Goal: Task Accomplishment & Management: Complete application form

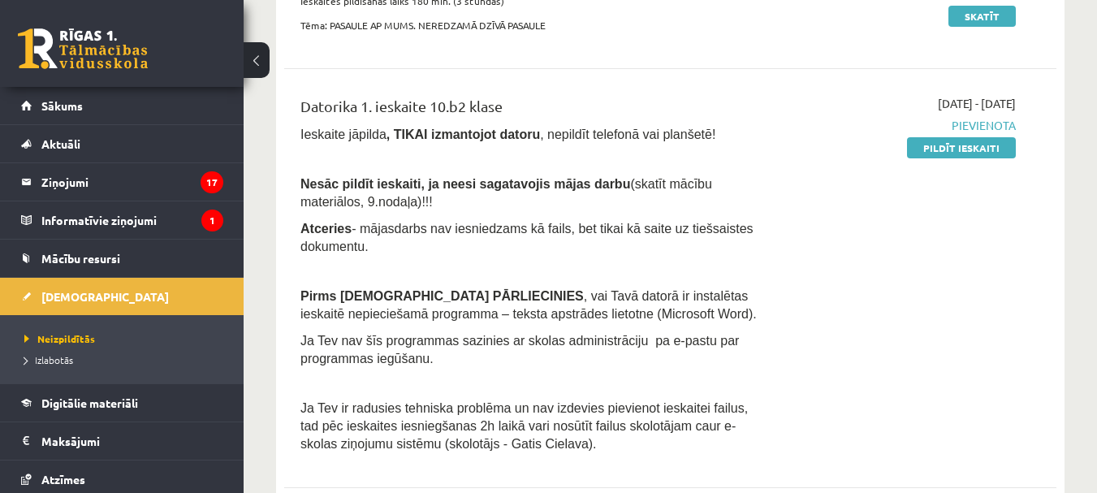
scroll to position [404, 0]
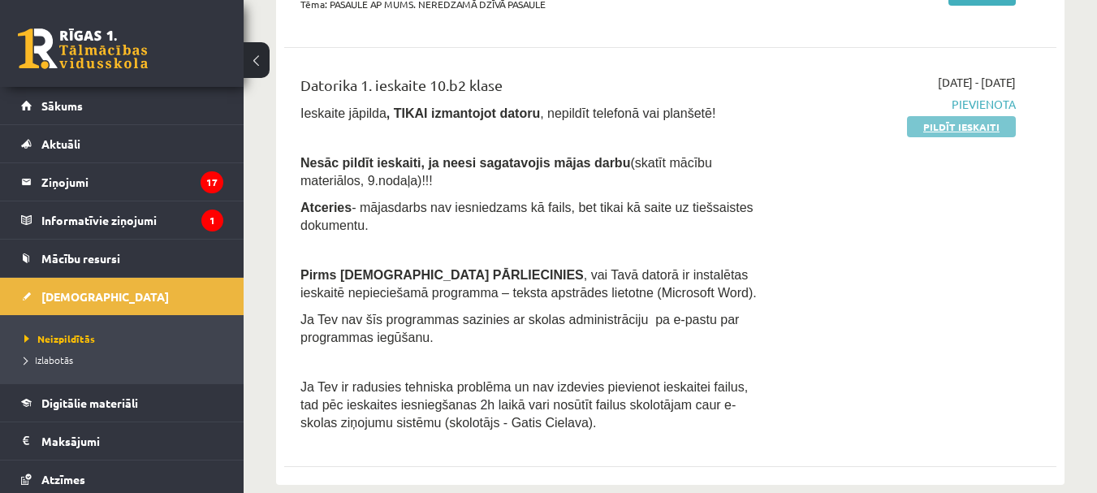
click at [938, 129] on link "Pildīt ieskaiti" at bounding box center [961, 126] width 109 height 21
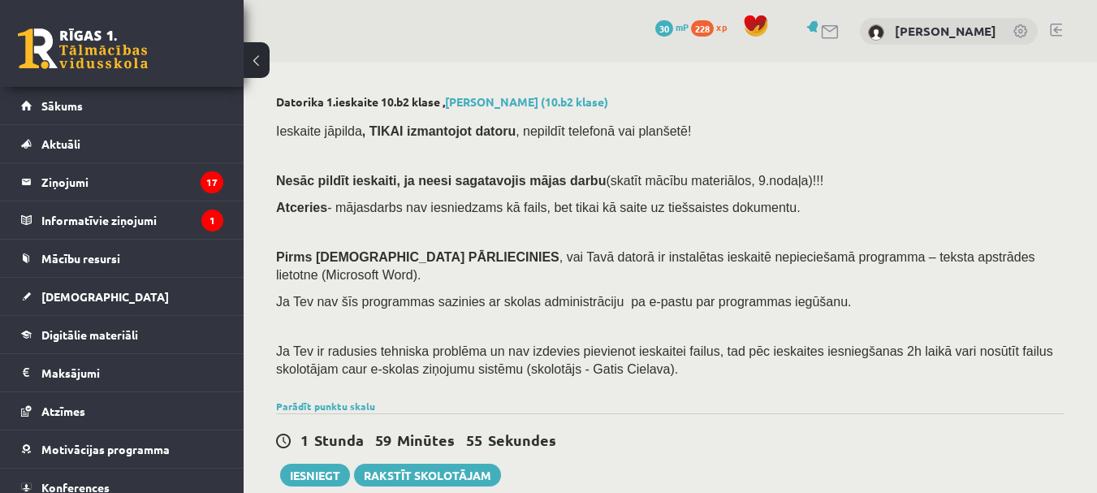
scroll to position [431, 0]
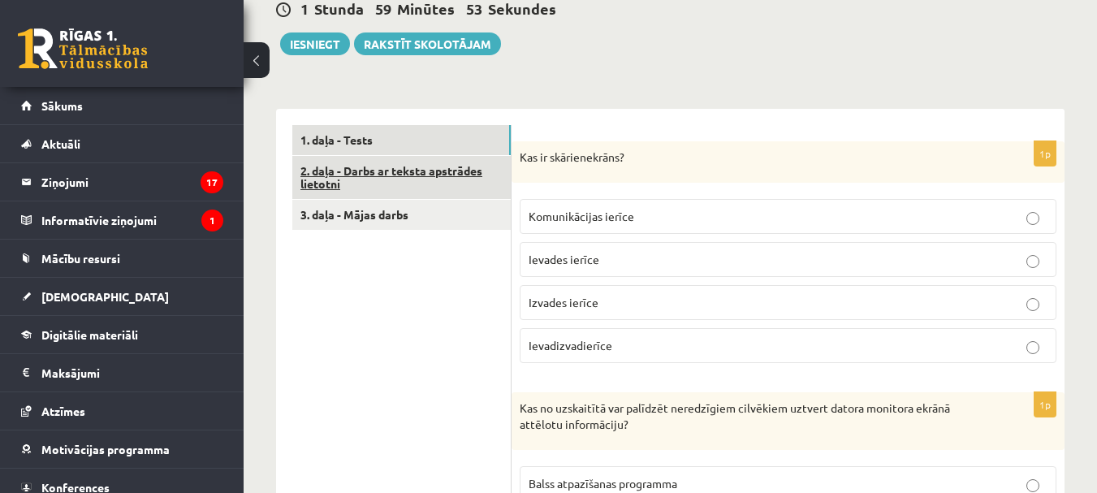
click at [429, 159] on link "2. daļa - Darbs ar teksta apstrādes lietotni" at bounding box center [401, 178] width 219 height 44
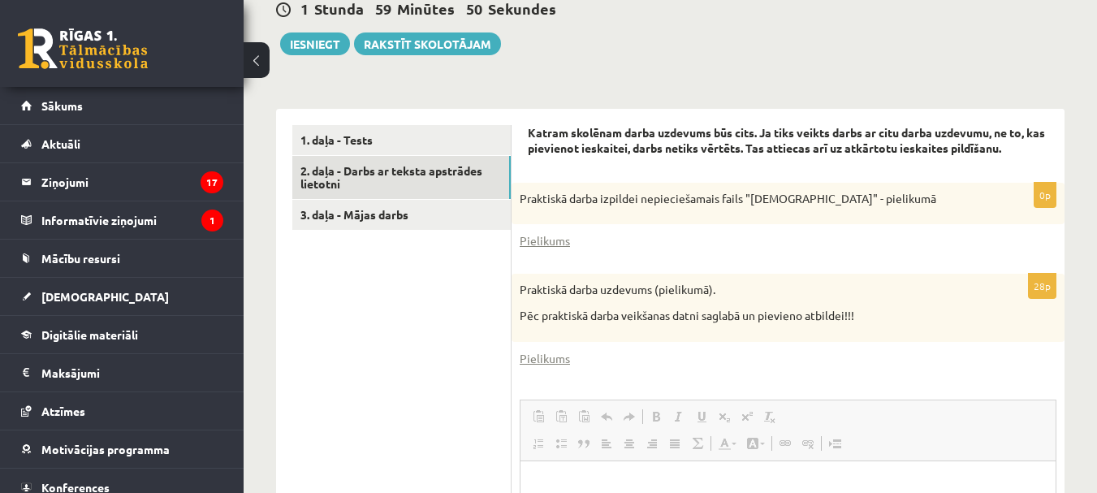
scroll to position [0, 0]
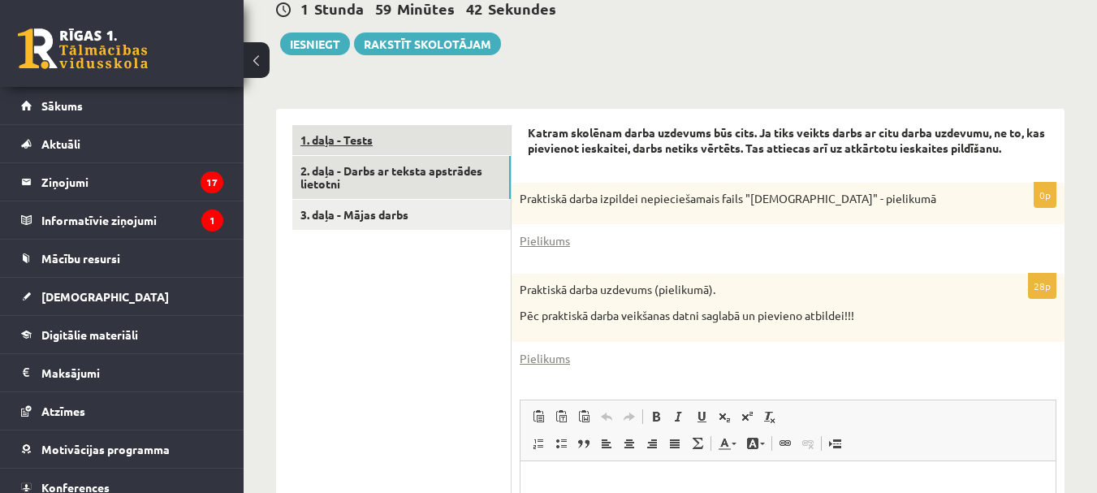
click at [466, 128] on link "1. daļa - Tests" at bounding box center [401, 140] width 219 height 30
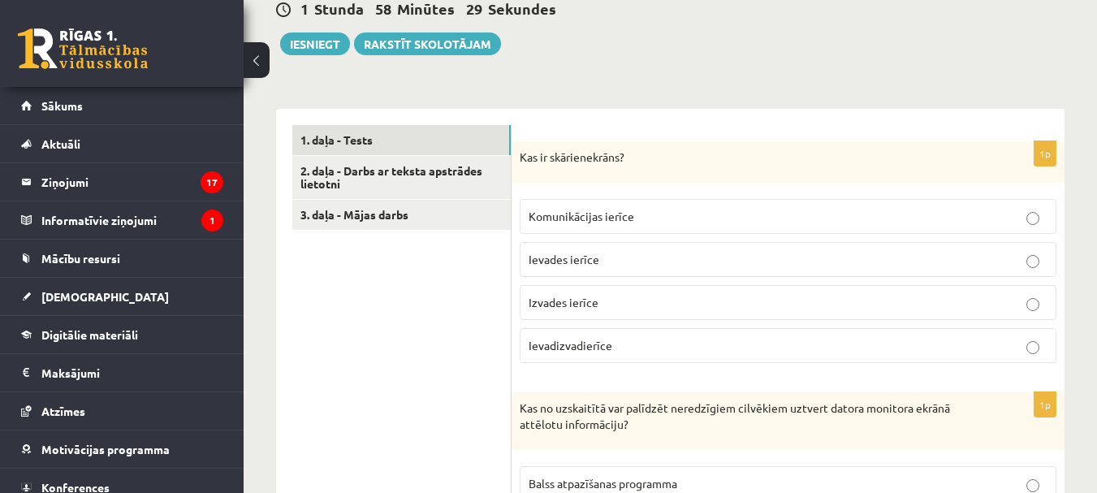
click at [1023, 337] on p "Ievadizvadierīce" at bounding box center [788, 345] width 519 height 17
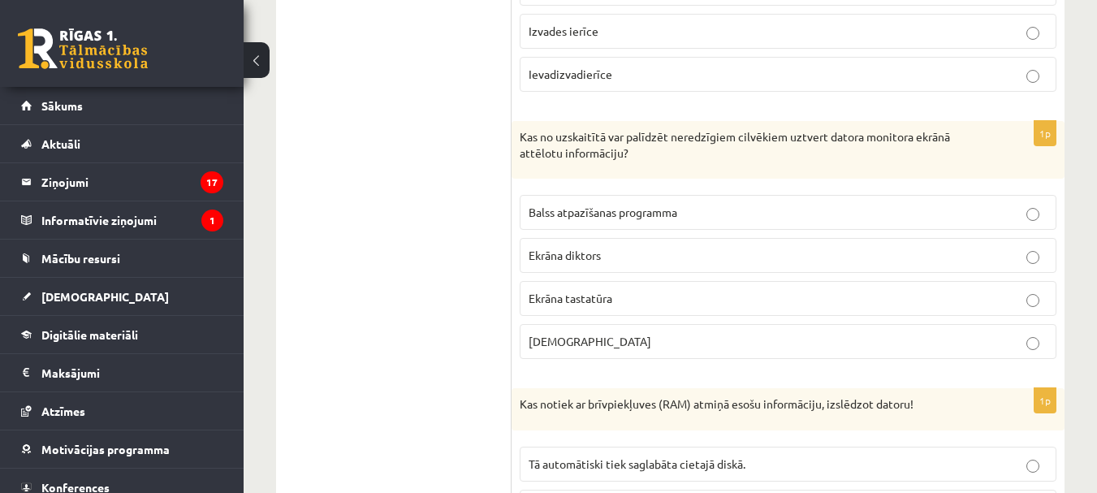
scroll to position [721, 0]
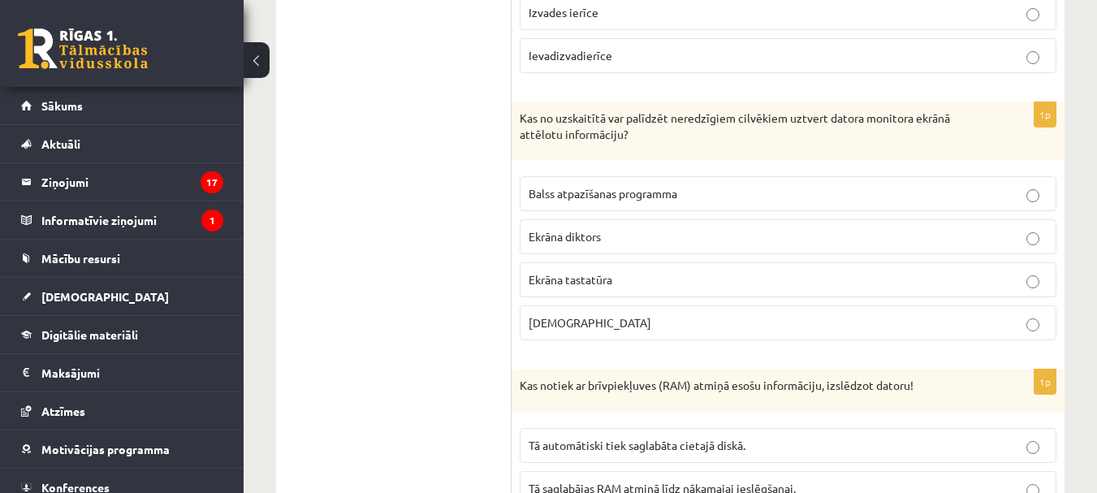
click at [781, 219] on label "Ekrāna diktors" at bounding box center [788, 236] width 537 height 35
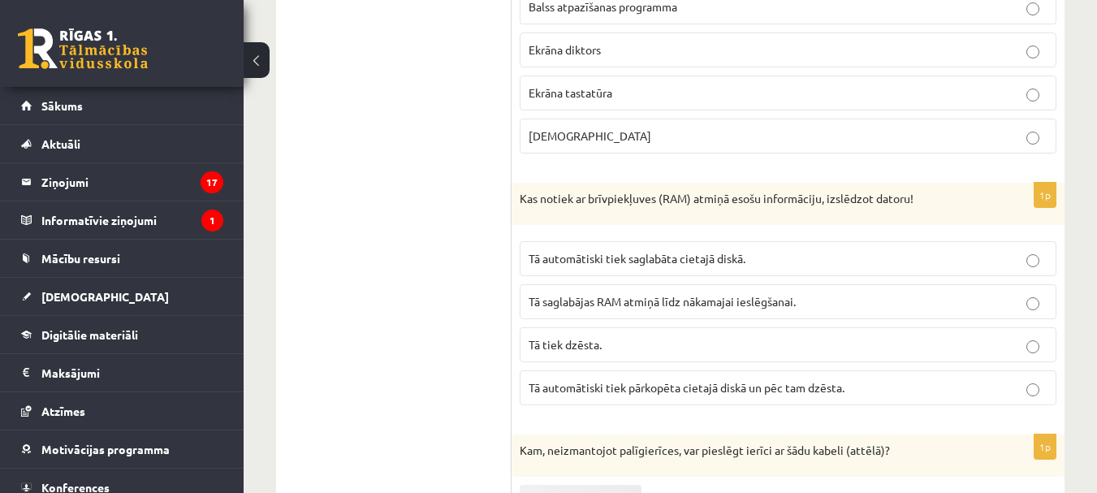
scroll to position [946, 0]
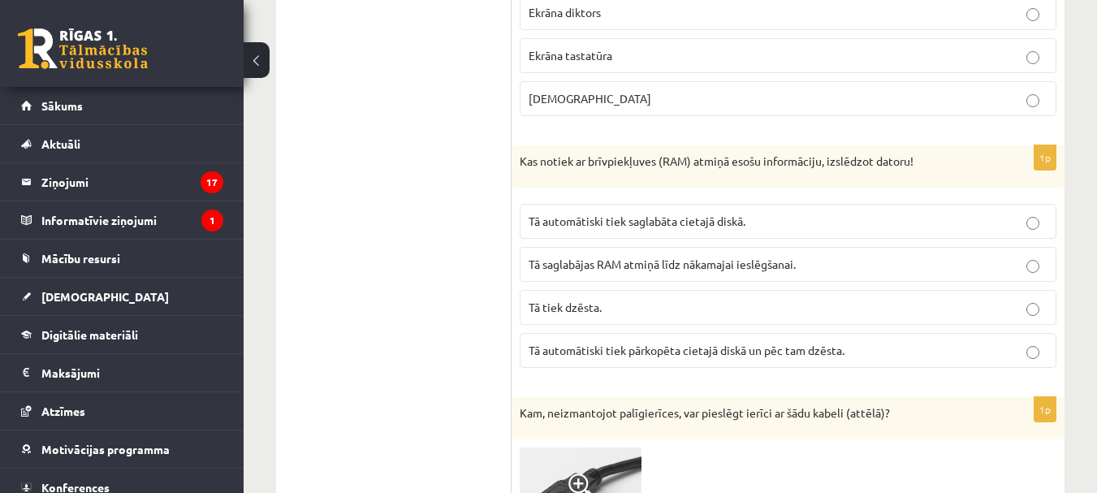
click at [866, 299] on p "Tā tiek dzēsta." at bounding box center [788, 307] width 519 height 17
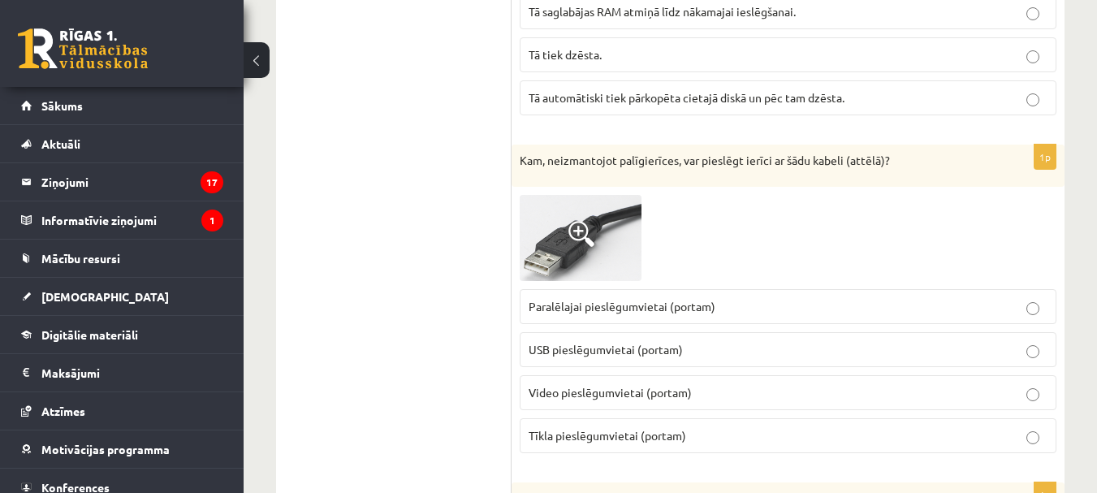
scroll to position [1207, 0]
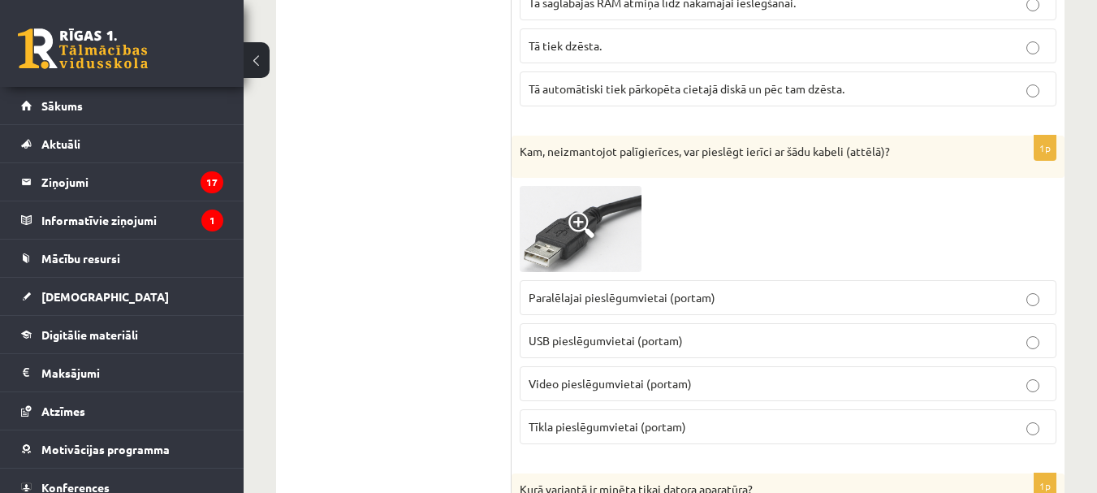
click at [666, 332] on p "USB pieslēgumvietai (portam)" at bounding box center [788, 340] width 519 height 17
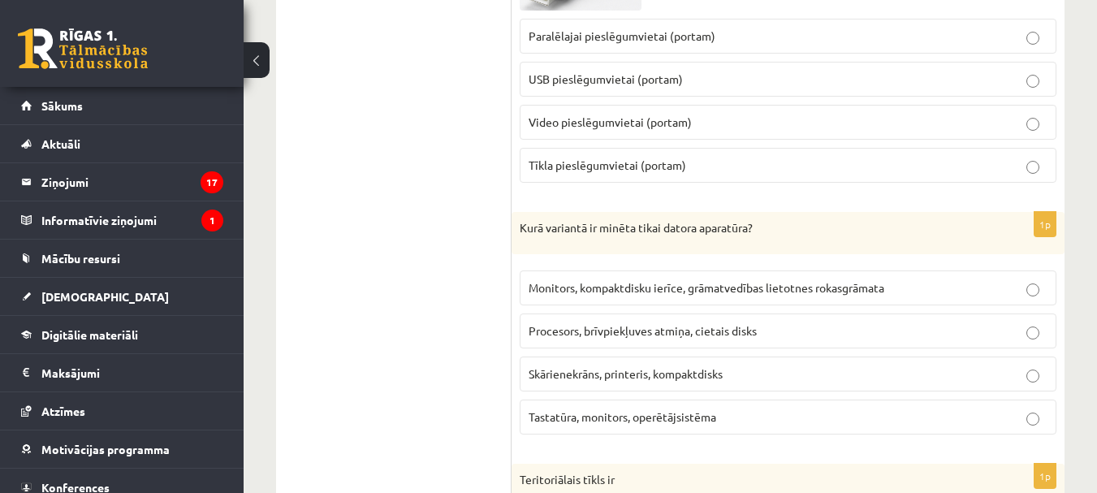
scroll to position [1497, 0]
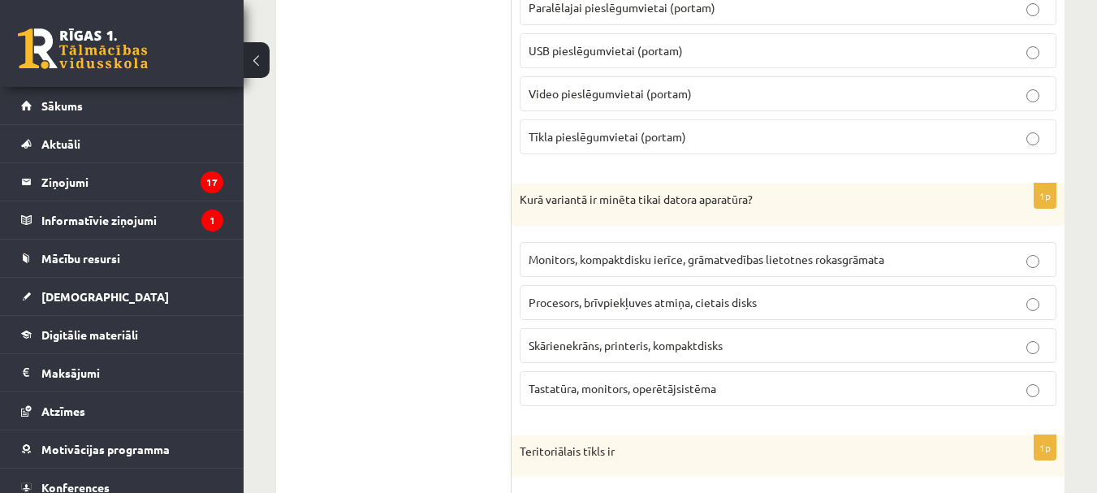
drag, startPoint x: 1096, startPoint y: 162, endPoint x: 972, endPoint y: 165, distance: 124.3
drag, startPoint x: 972, startPoint y: 165, endPoint x: 893, endPoint y: 158, distance: 79.1
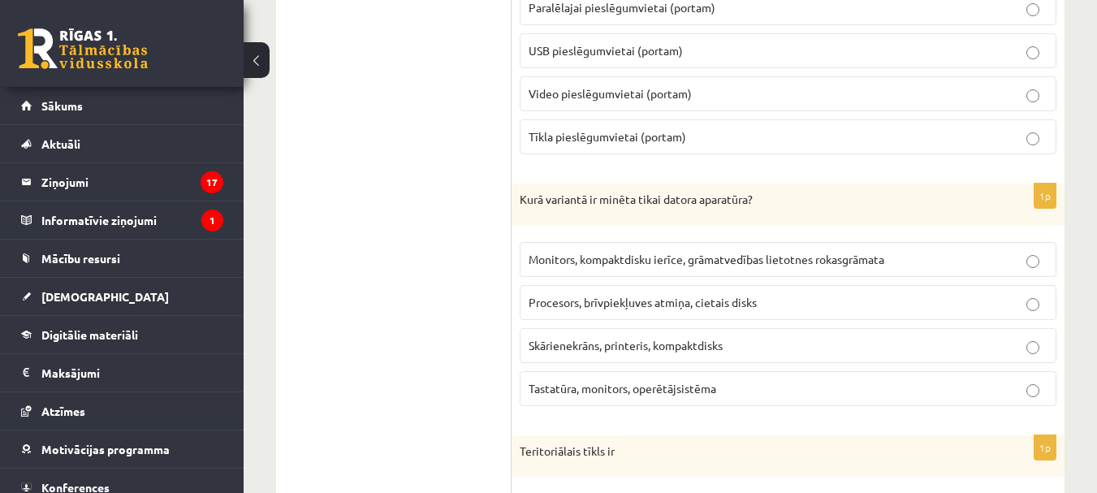
click at [792, 294] on p "Procesors, brīvpiekļuves atmiņa, cietais disks" at bounding box center [788, 302] width 519 height 17
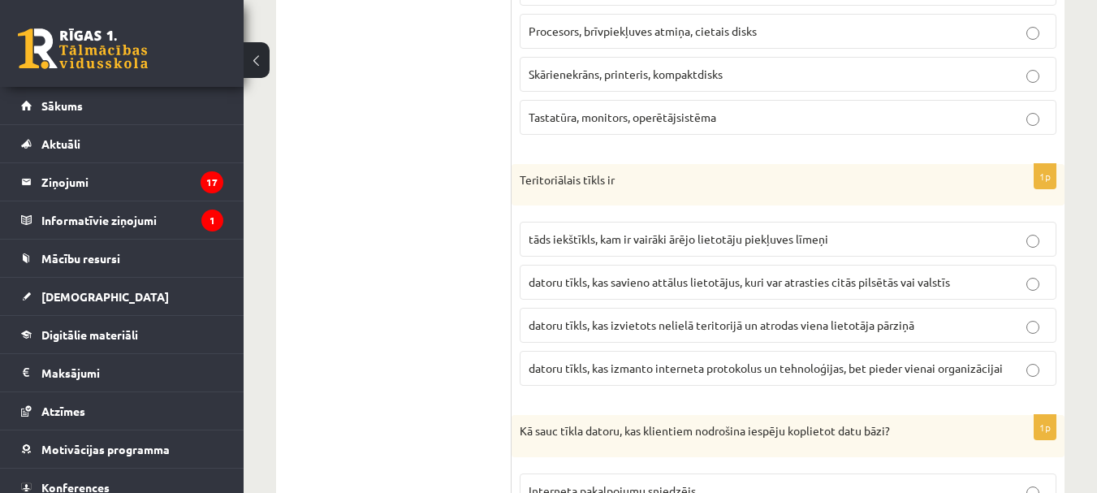
scroll to position [1777, 0]
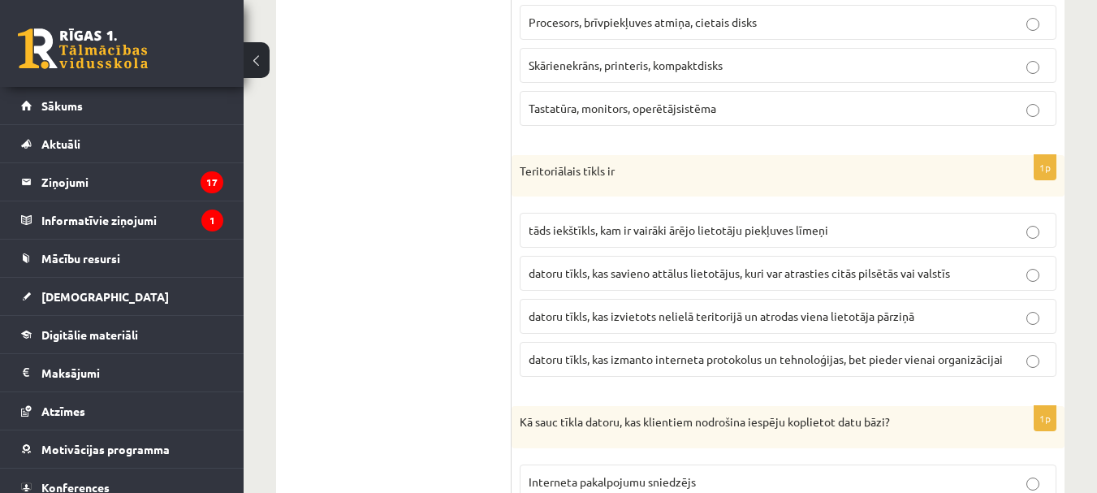
click at [833, 299] on label "datoru tīkls, kas izvietots nelielā teritorijā un atrodas viena lietotāja pārzi…" at bounding box center [788, 316] width 537 height 35
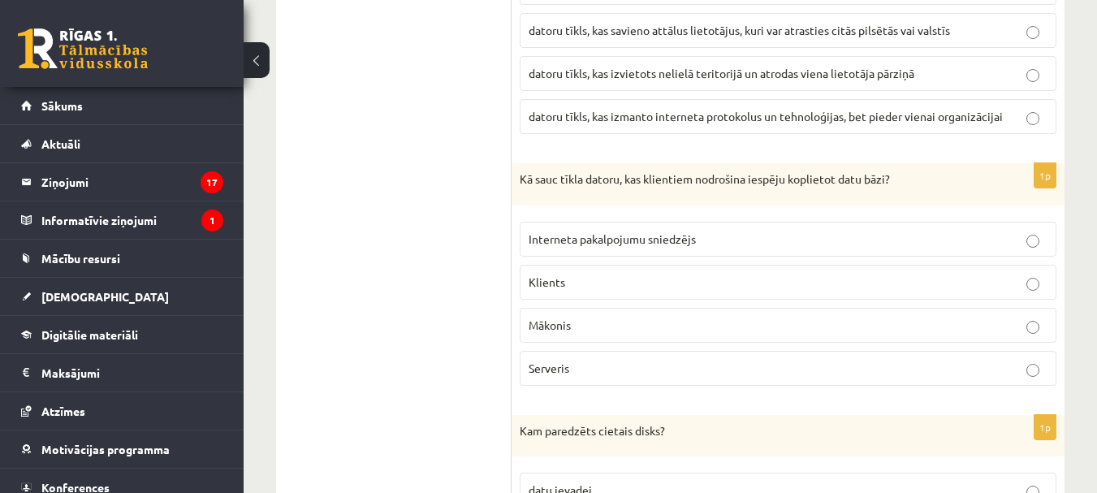
scroll to position [2030, 0]
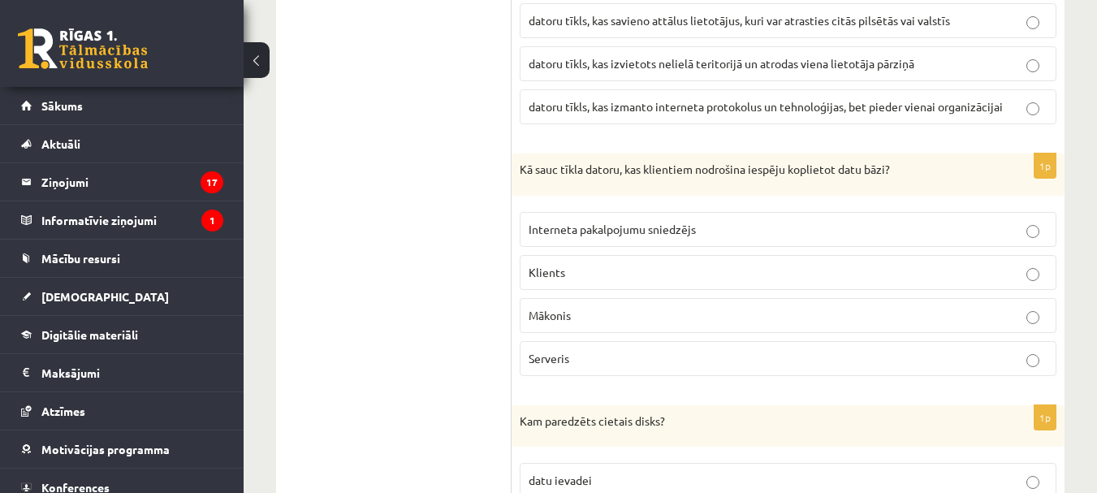
click at [727, 221] on p "Interneta pakalpojumu sniedzējs" at bounding box center [788, 229] width 519 height 17
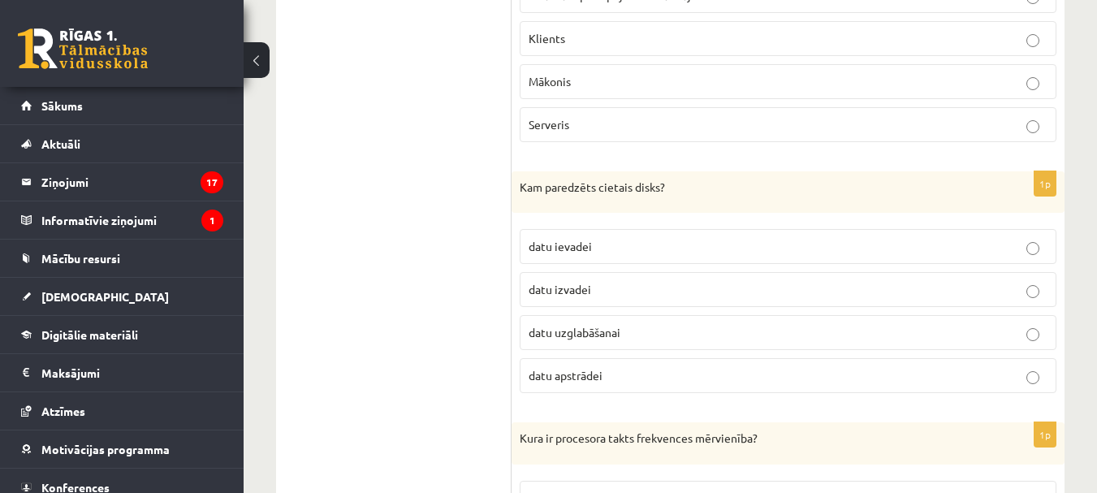
scroll to position [2273, 0]
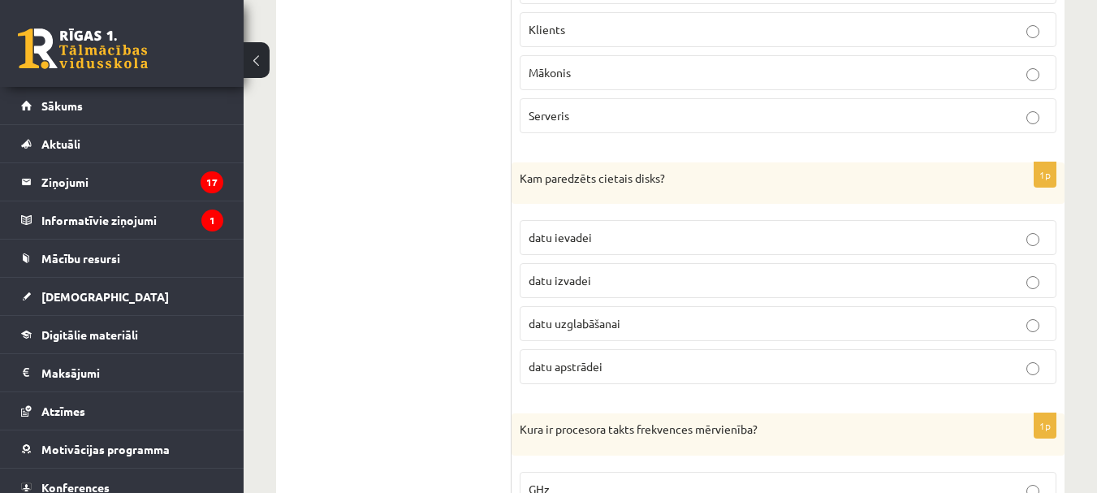
click at [825, 315] on p "datu uzglabāšanai" at bounding box center [788, 323] width 519 height 17
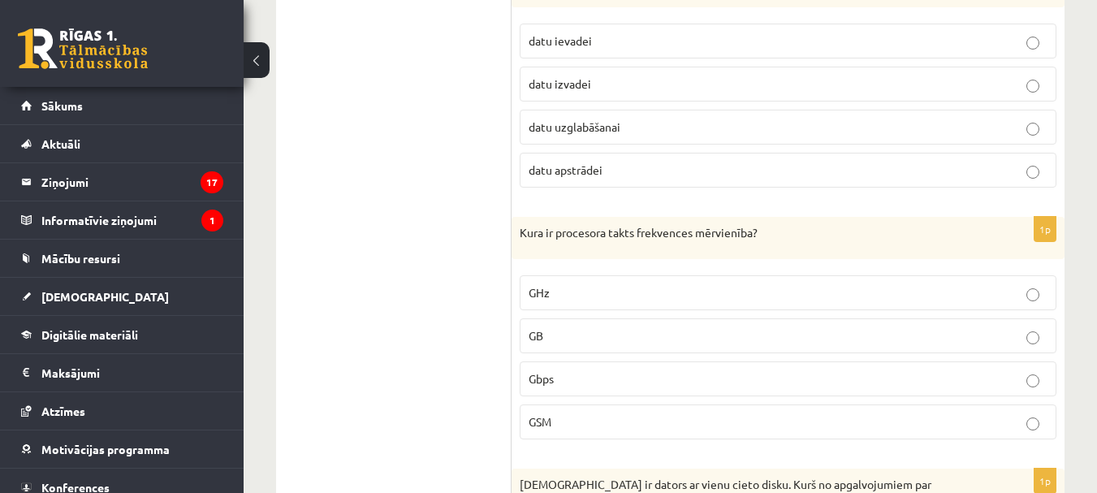
scroll to position [2488, 0]
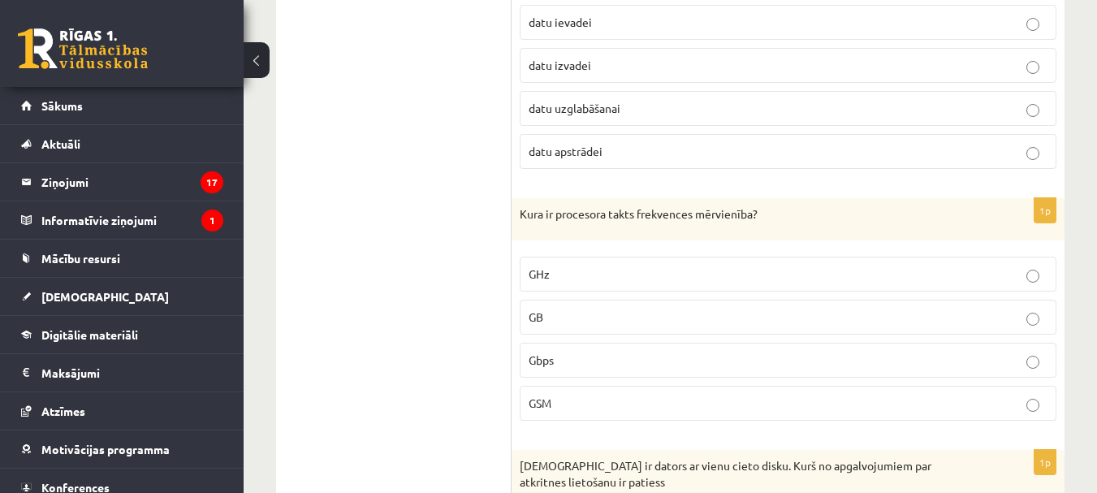
click at [892, 395] on p "GSM" at bounding box center [788, 403] width 519 height 17
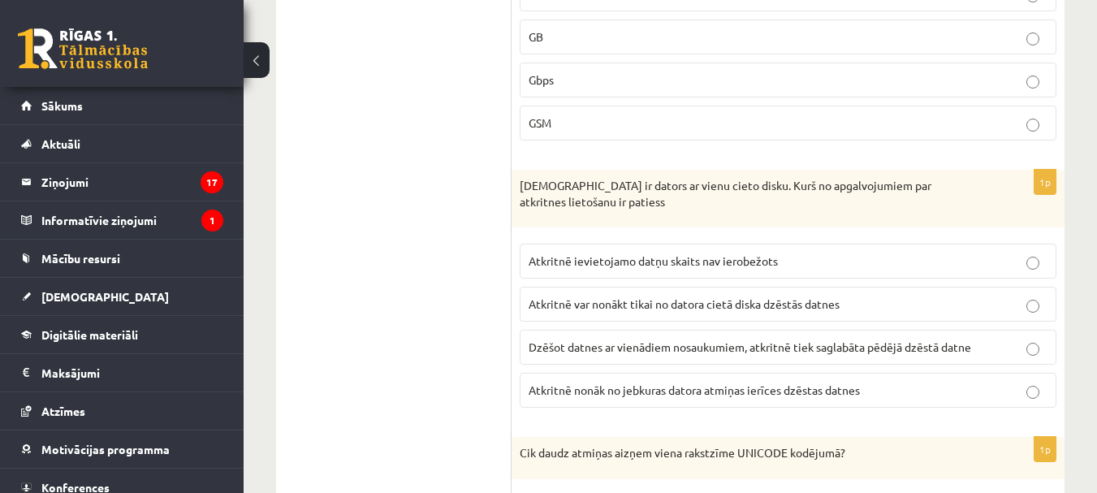
scroll to position [2777, 0]
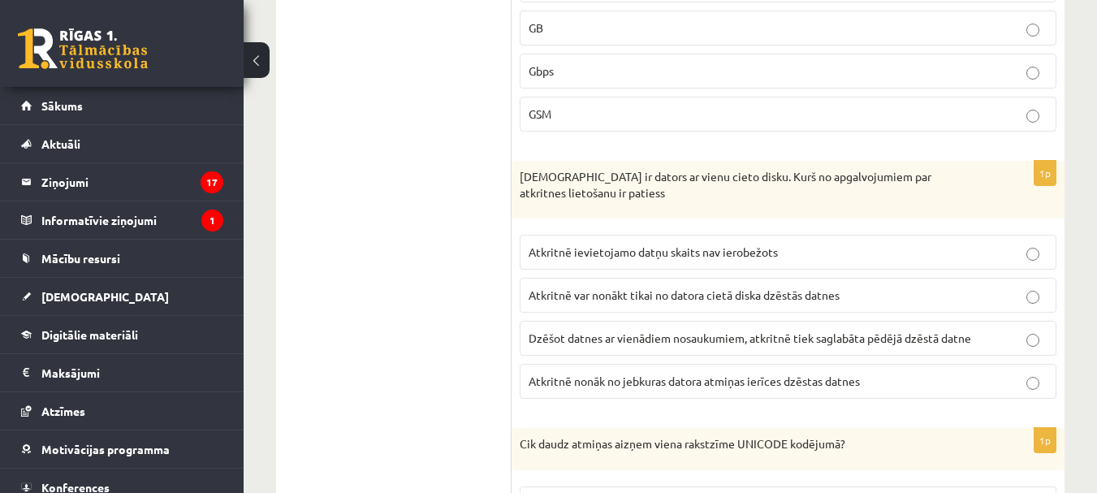
click at [847, 374] on span "Atkritnē nonāk no jebkuras datora atmiņas ierīces dzēstas datnes" at bounding box center [694, 381] width 331 height 15
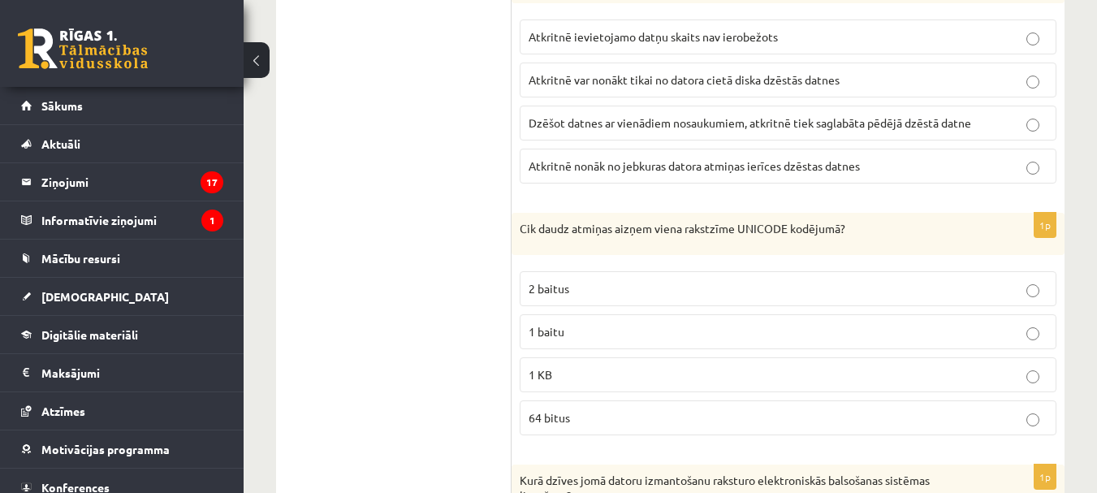
scroll to position [3011, 0]
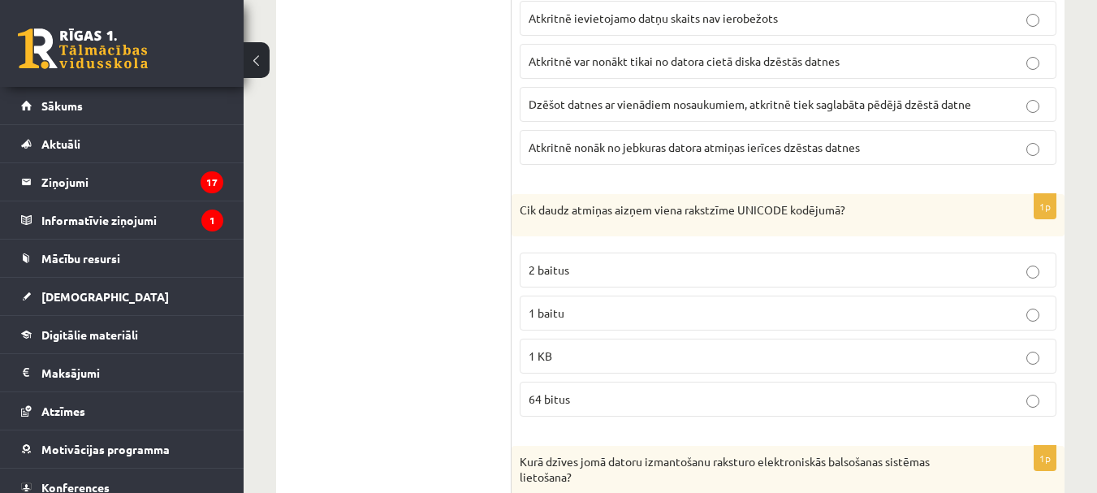
click at [795, 348] on p "1 KB" at bounding box center [788, 356] width 519 height 17
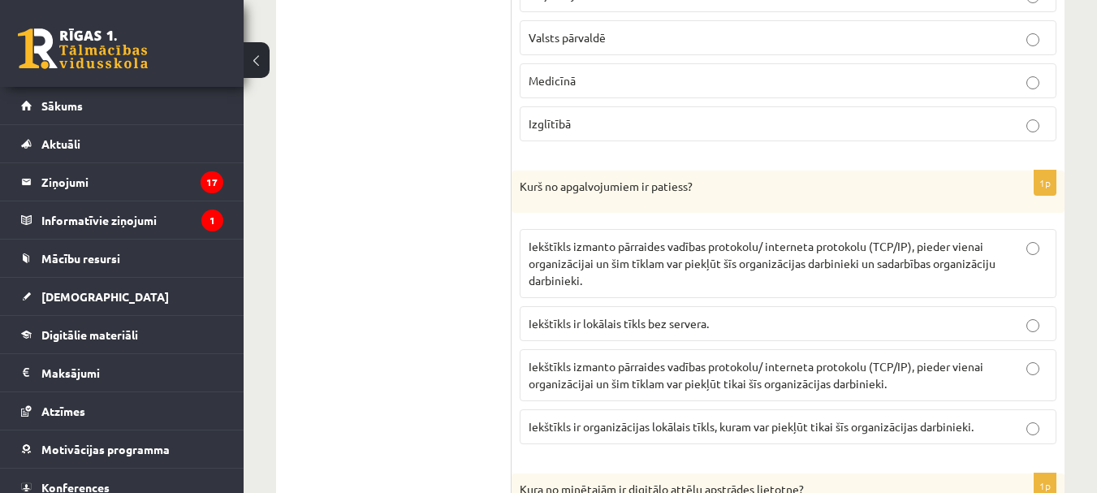
scroll to position [3329, 0]
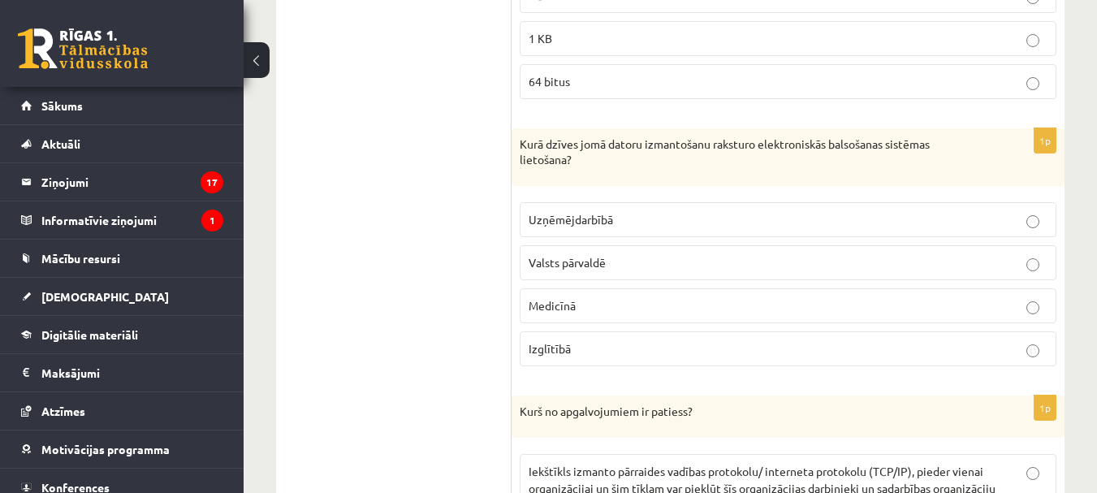
click at [793, 254] on p "Valsts pārvaldē" at bounding box center [788, 262] width 519 height 17
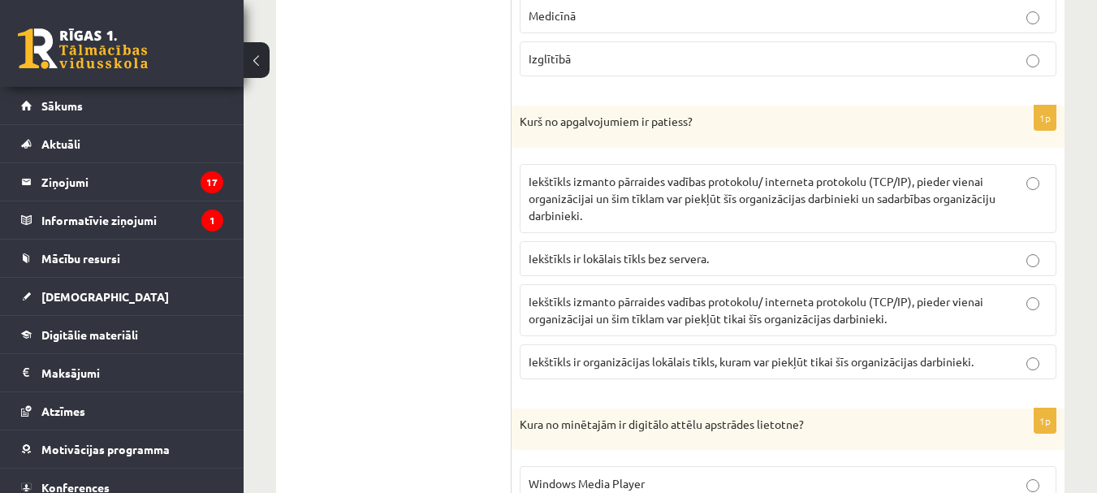
scroll to position [3637, 0]
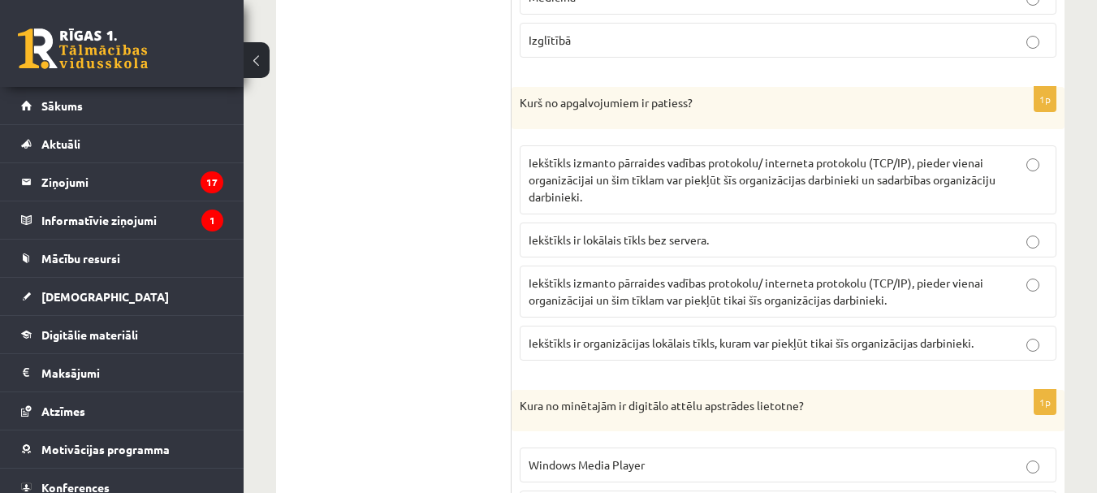
click at [899, 164] on span "Iekštīkls izmanto pārraides vadības protokolu/ interneta protokolu (TCP/IP), pi…" at bounding box center [762, 179] width 467 height 49
click at [867, 266] on label "Iekštīkls izmanto pārraides vadības protokolu/ interneta protokolu (TCP/IP), pi…" at bounding box center [788, 292] width 537 height 52
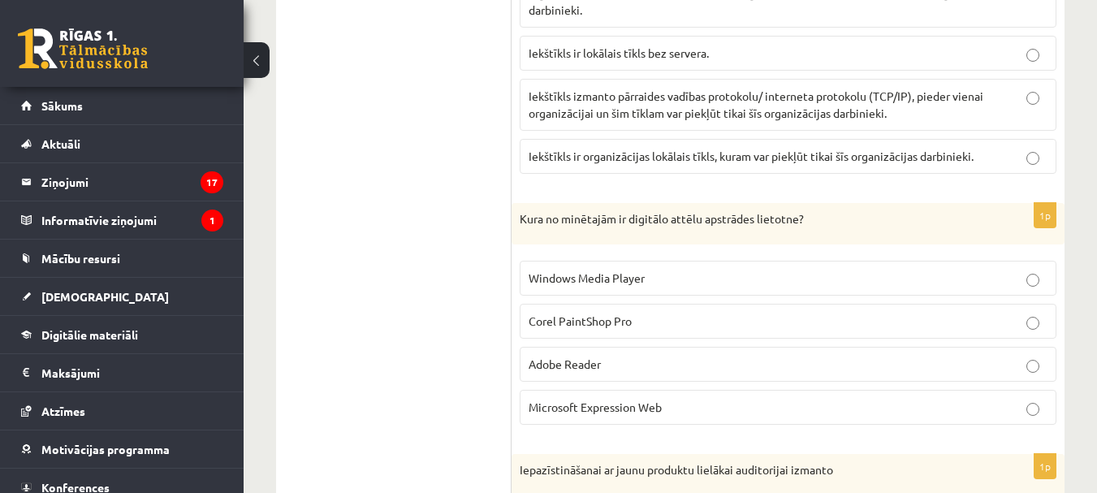
scroll to position [3936, 0]
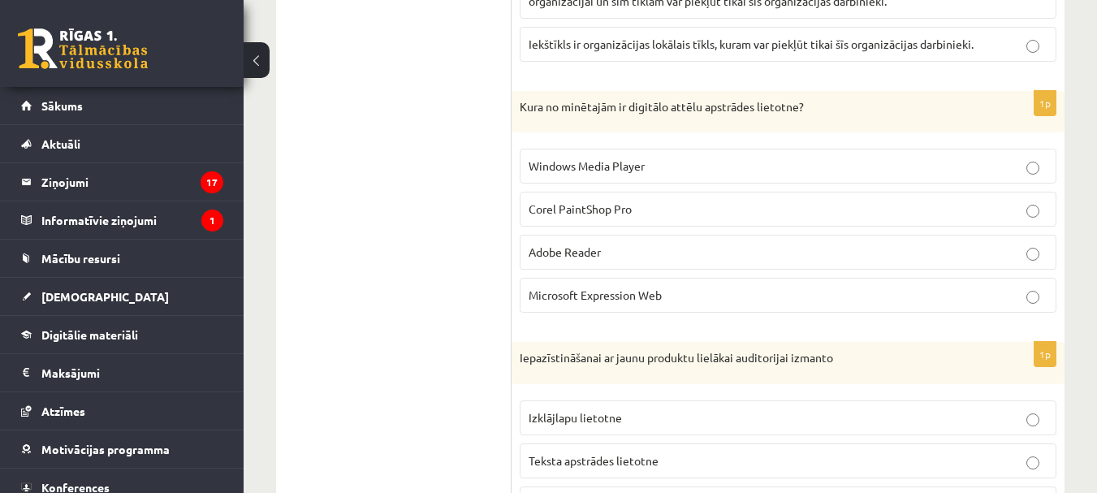
click at [739, 244] on p "Adobe Reader" at bounding box center [788, 252] width 519 height 17
click at [677, 192] on label "Corel PaintShop Pro" at bounding box center [788, 209] width 537 height 35
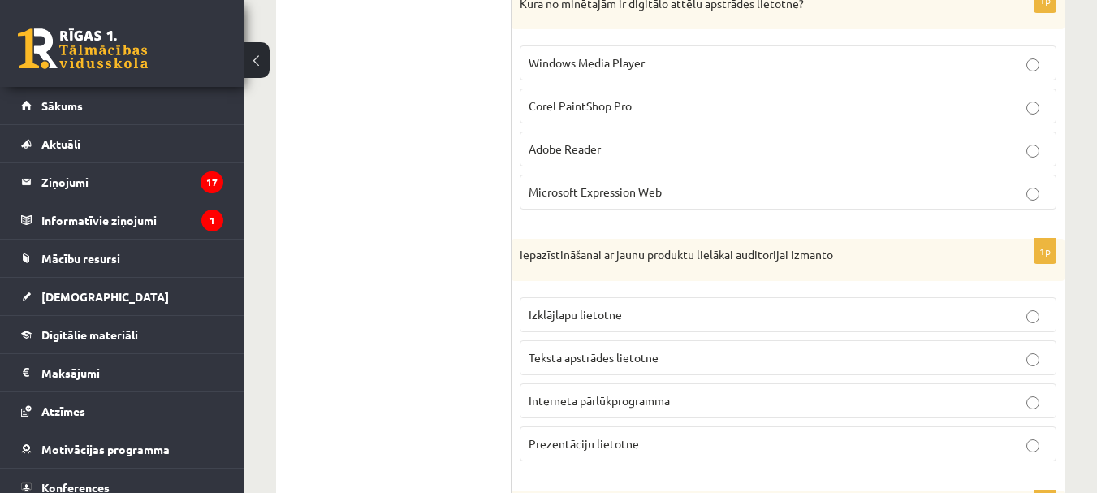
scroll to position [4058, 0]
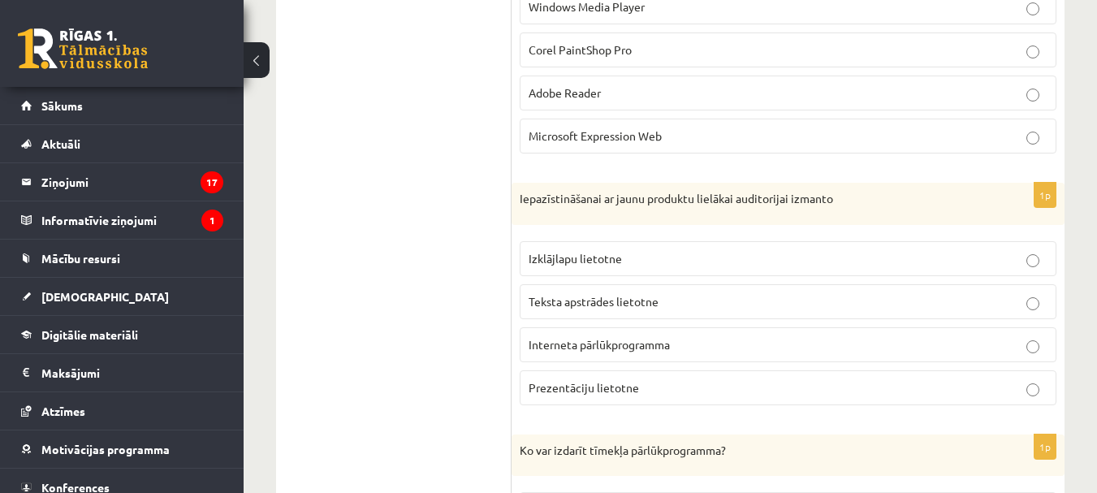
scroll to position [4105, 0]
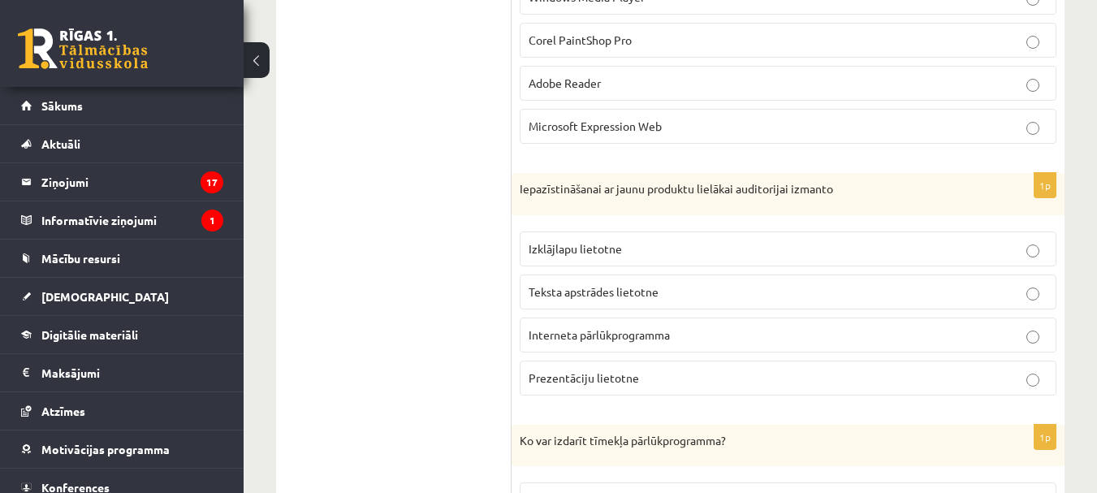
click at [574, 370] on span "Prezentāciju lietotne" at bounding box center [584, 377] width 110 height 15
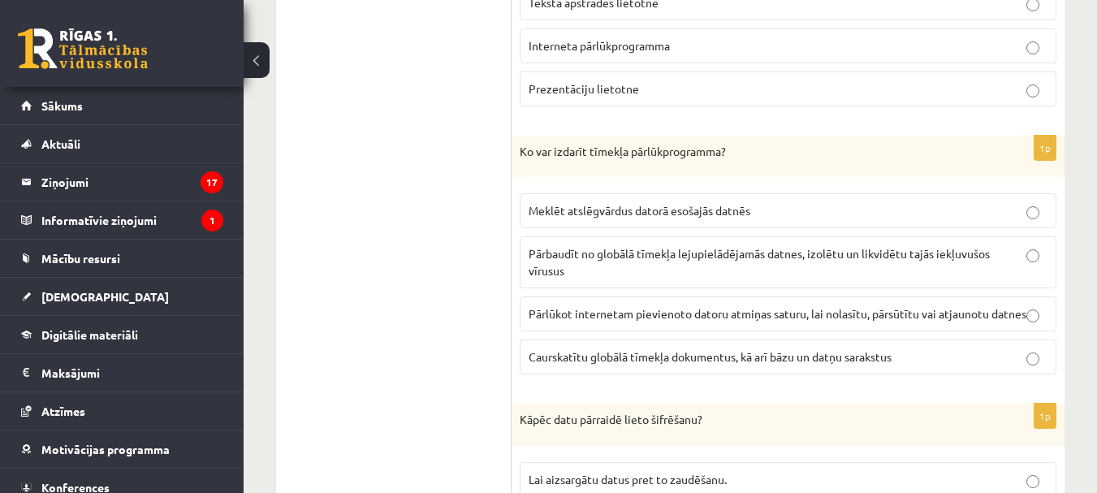
scroll to position [4404, 0]
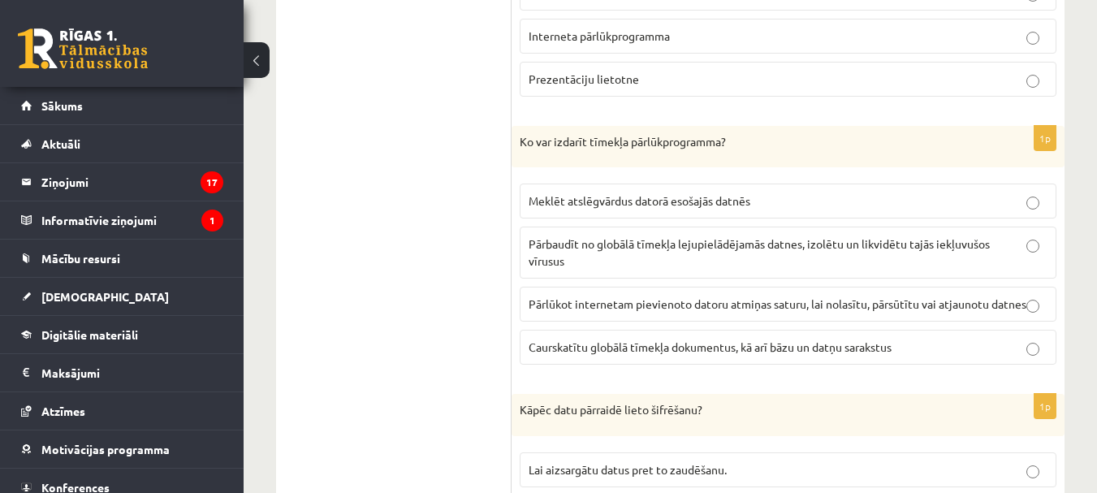
click at [781, 339] on p "Caurskatītu globālā tīmekļa dokumentus, kā arī bāzu un datņu sarakstus" at bounding box center [788, 347] width 519 height 17
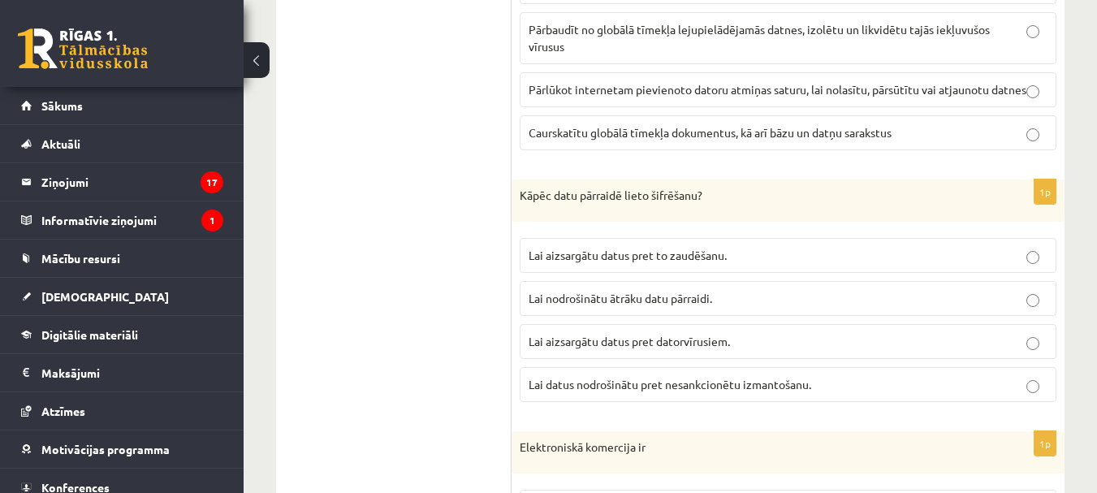
scroll to position [4628, 0]
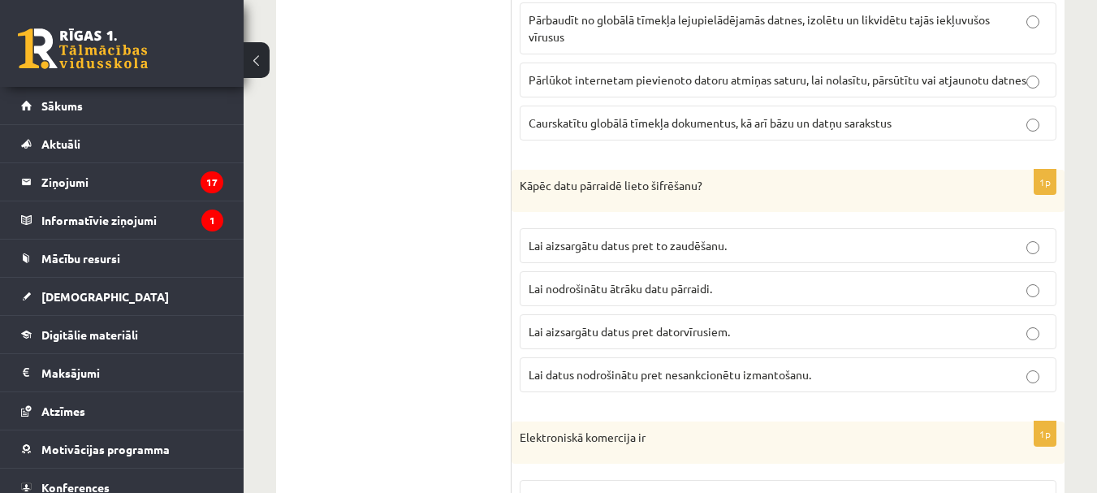
click at [856, 367] on p "Lai datus nodrošinātu pret nesankcionētu izmantošanu." at bounding box center [788, 374] width 519 height 17
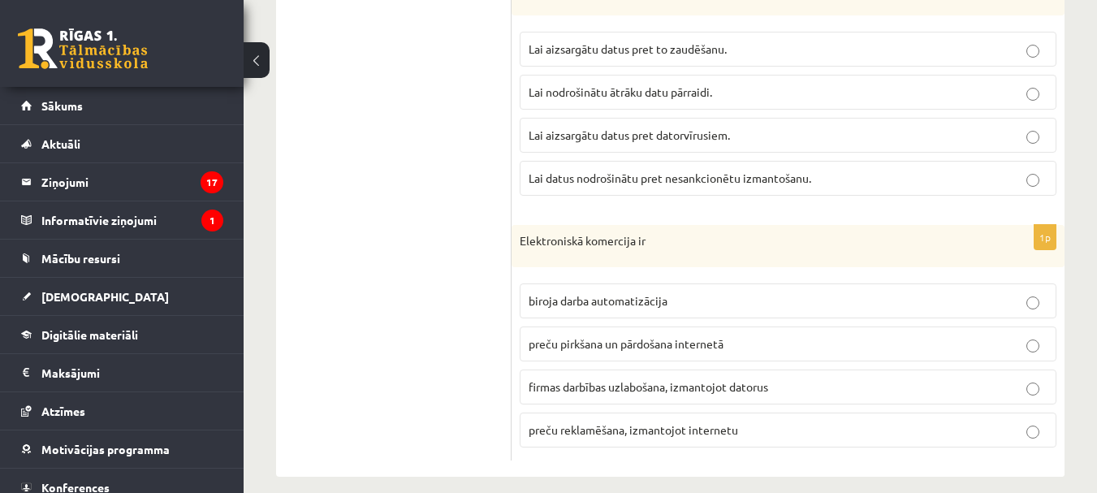
scroll to position [4842, 0]
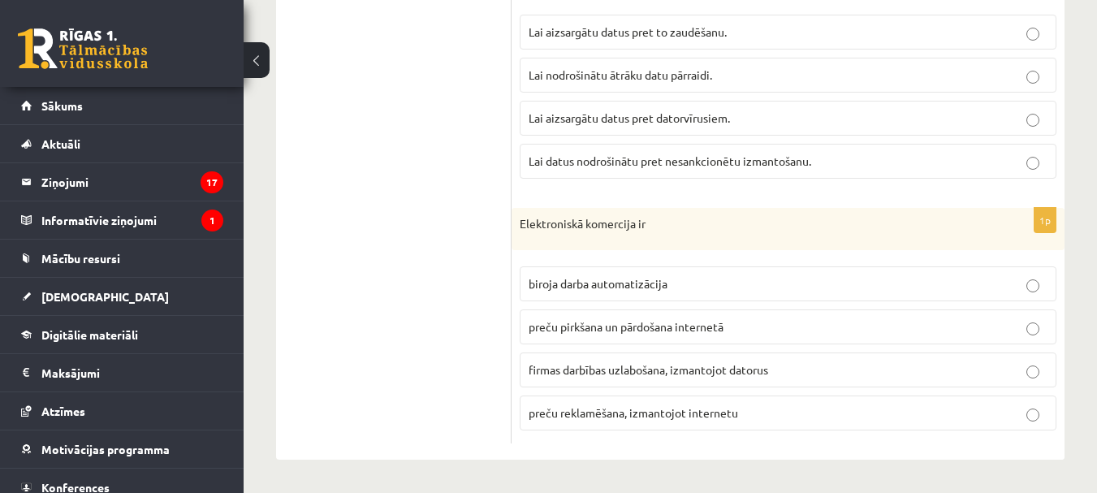
click at [830, 325] on p "preču pirkšana un pārdošana internetā" at bounding box center [788, 326] width 519 height 17
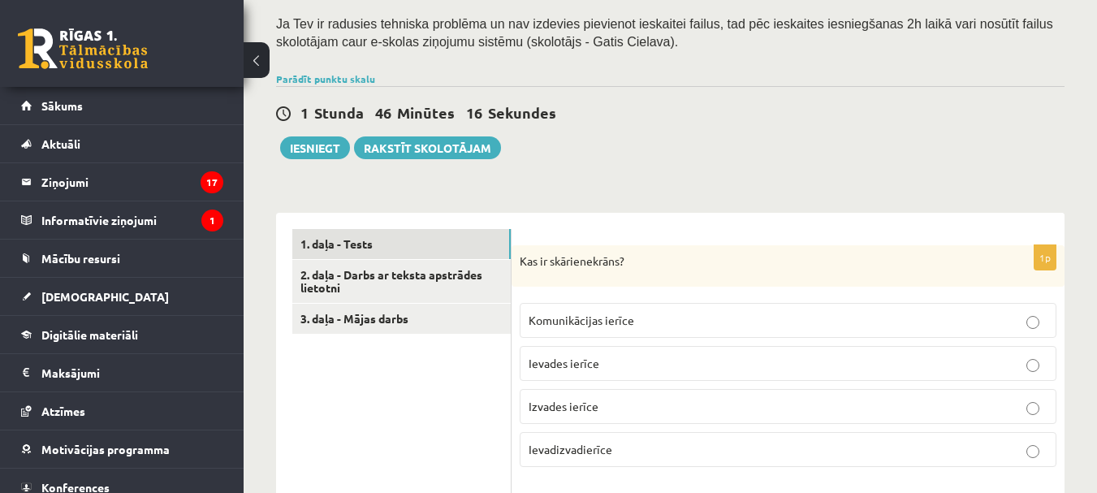
scroll to position [318, 0]
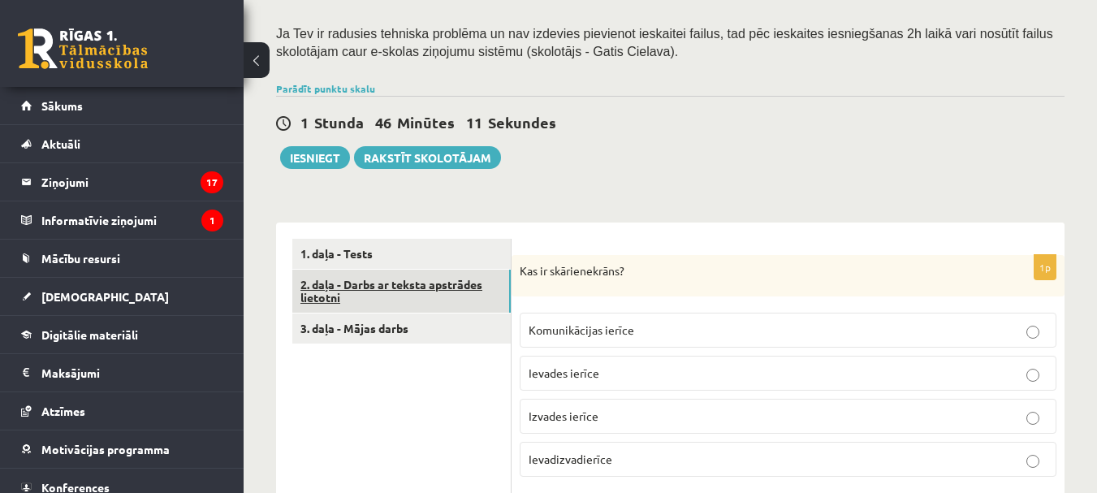
click at [441, 287] on link "2. daļa - Darbs ar teksta apstrādes lietotni" at bounding box center [401, 292] width 219 height 44
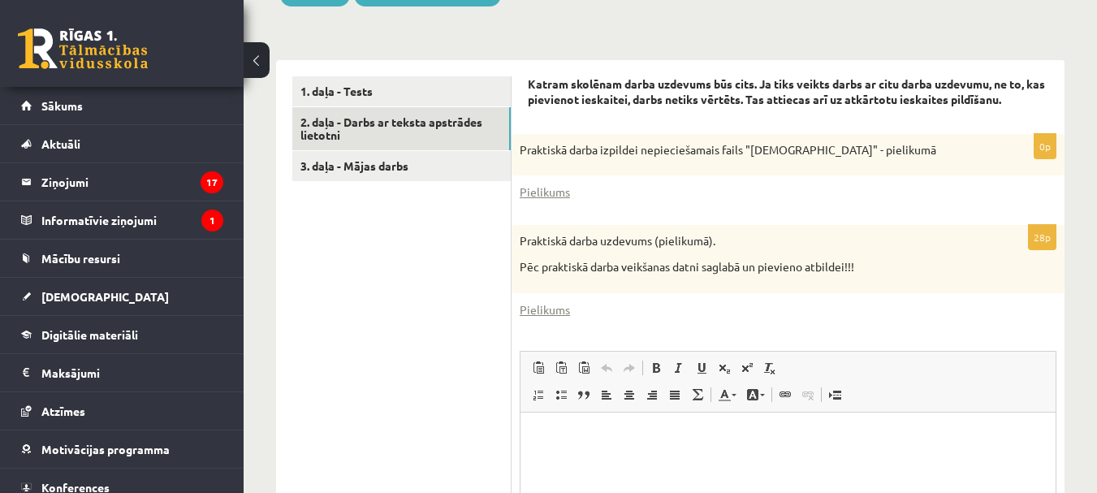
scroll to position [517, 0]
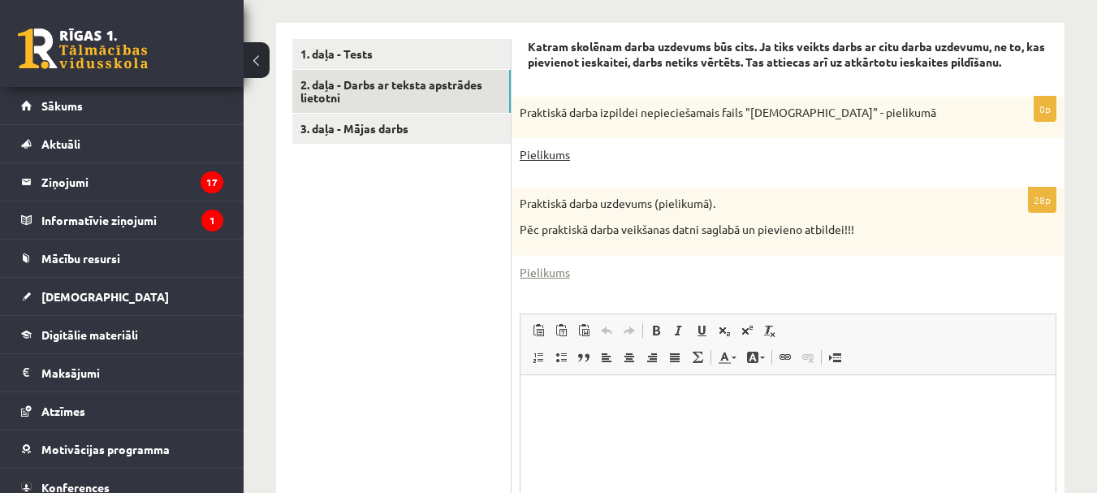
click at [556, 146] on link "Pielikums" at bounding box center [545, 154] width 50 height 17
click at [550, 146] on link "Pielikums" at bounding box center [545, 154] width 50 height 17
click at [550, 264] on link "Pielikums" at bounding box center [545, 272] width 50 height 17
